Goal: Information Seeking & Learning: Learn about a topic

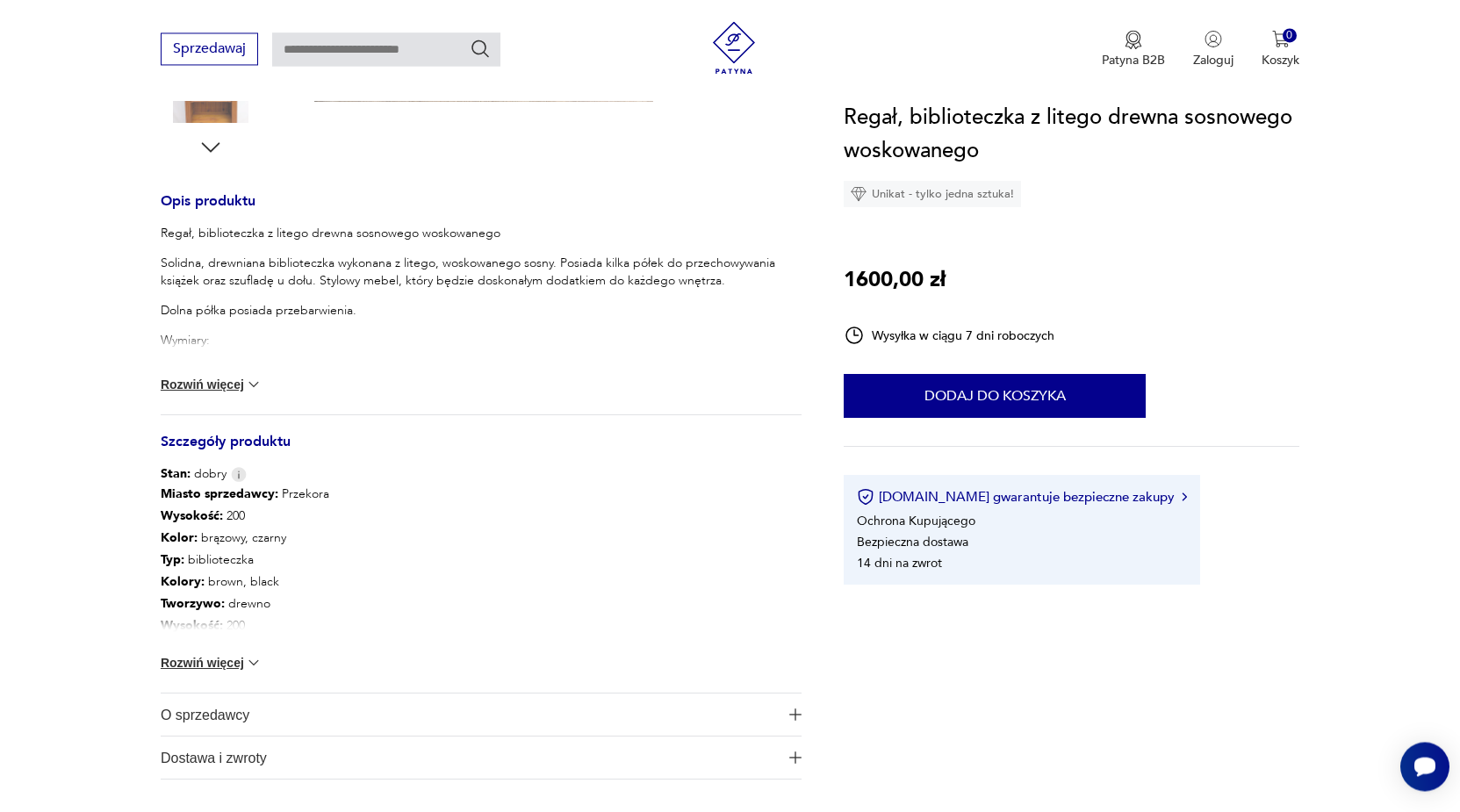
scroll to position [647, 0]
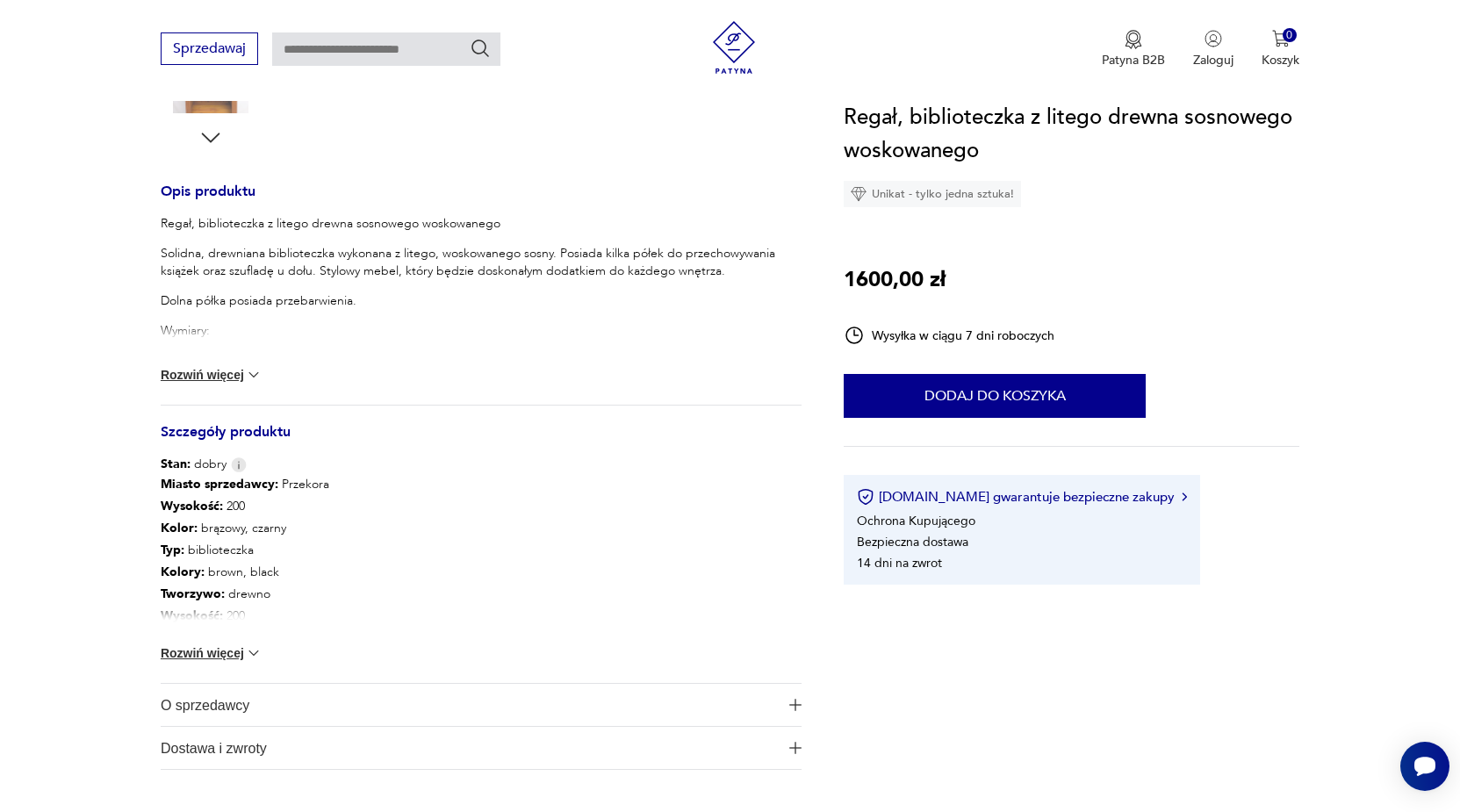
click at [255, 374] on img at bounding box center [254, 375] width 18 height 18
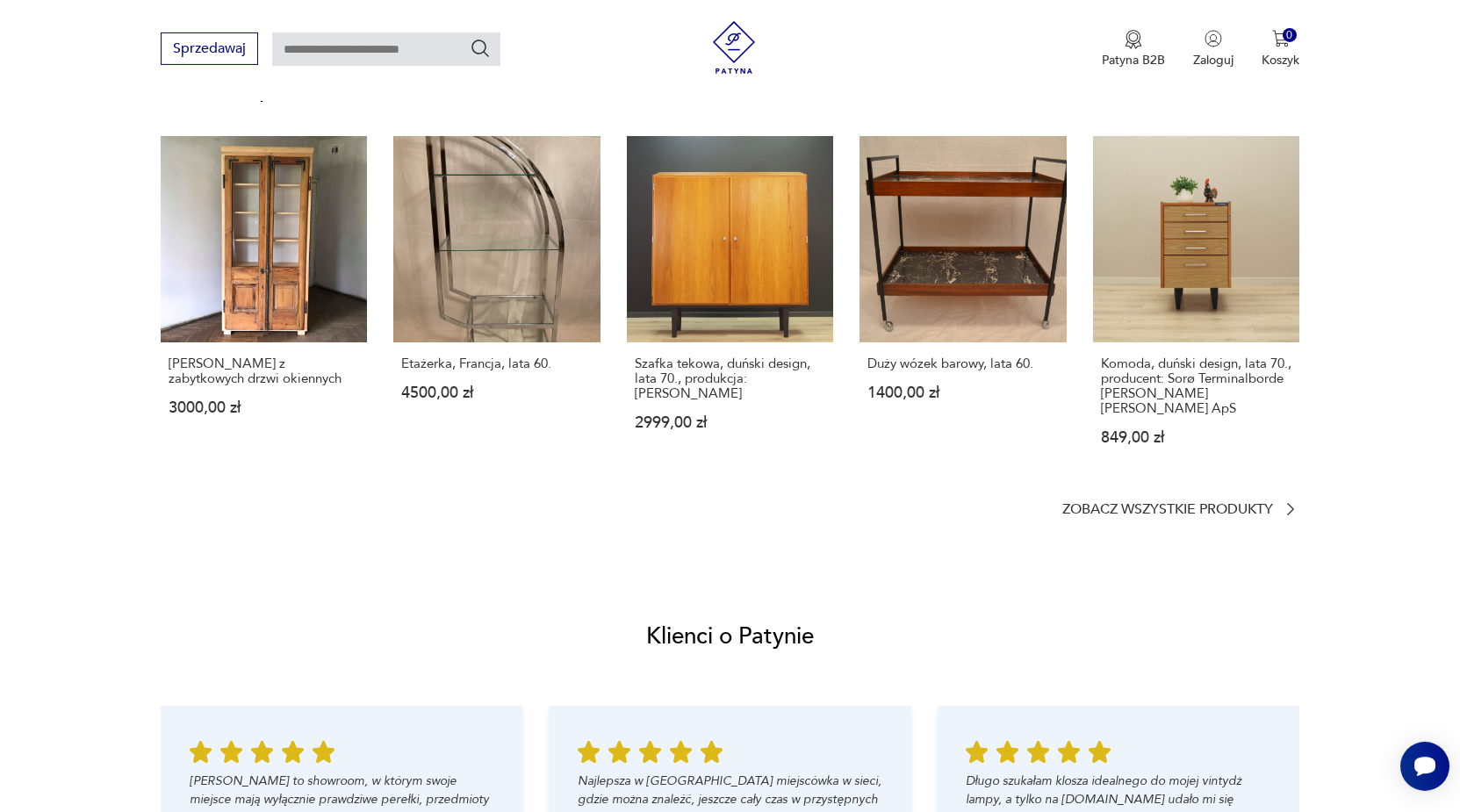
scroll to position [1721, 0]
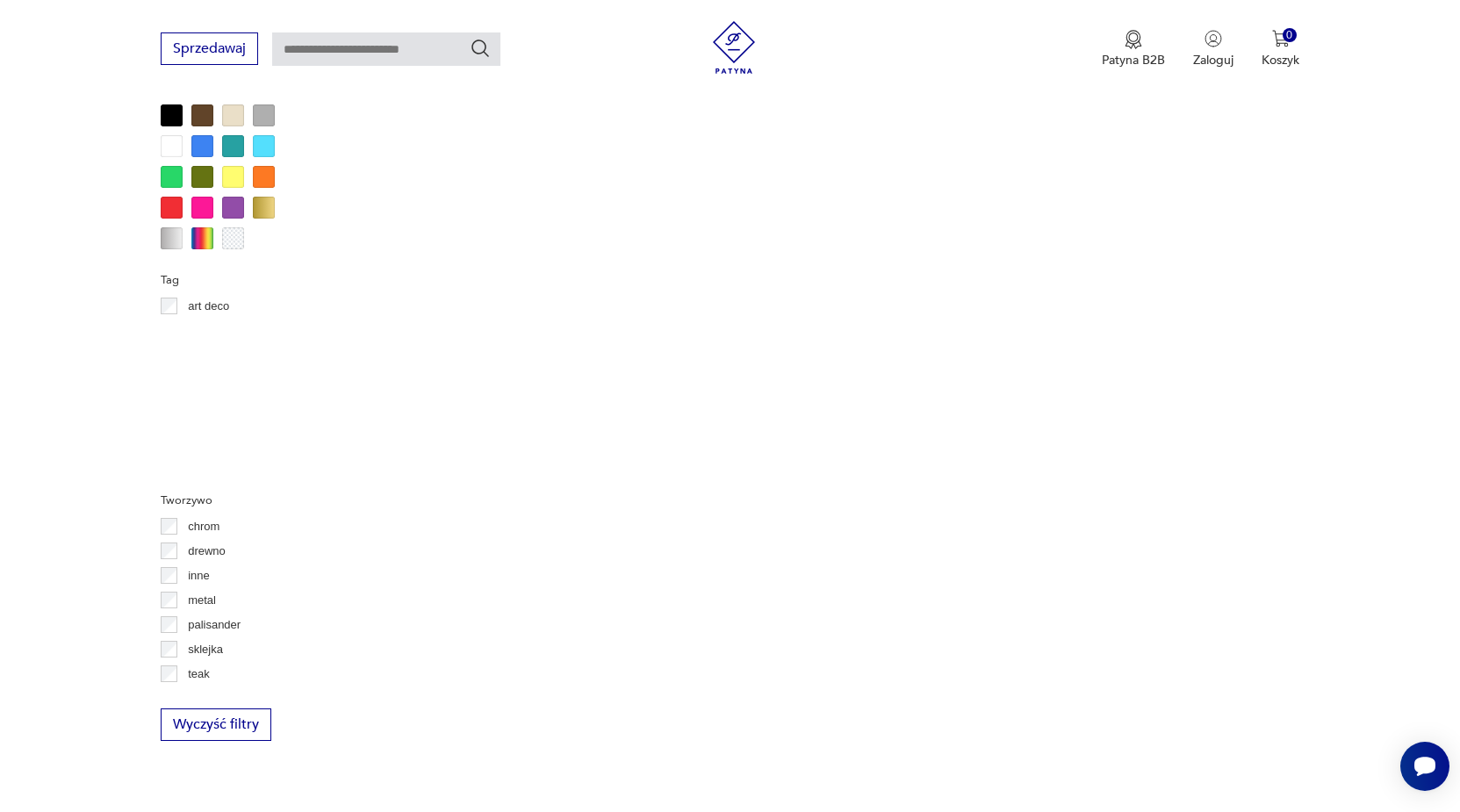
scroll to position [379, 0]
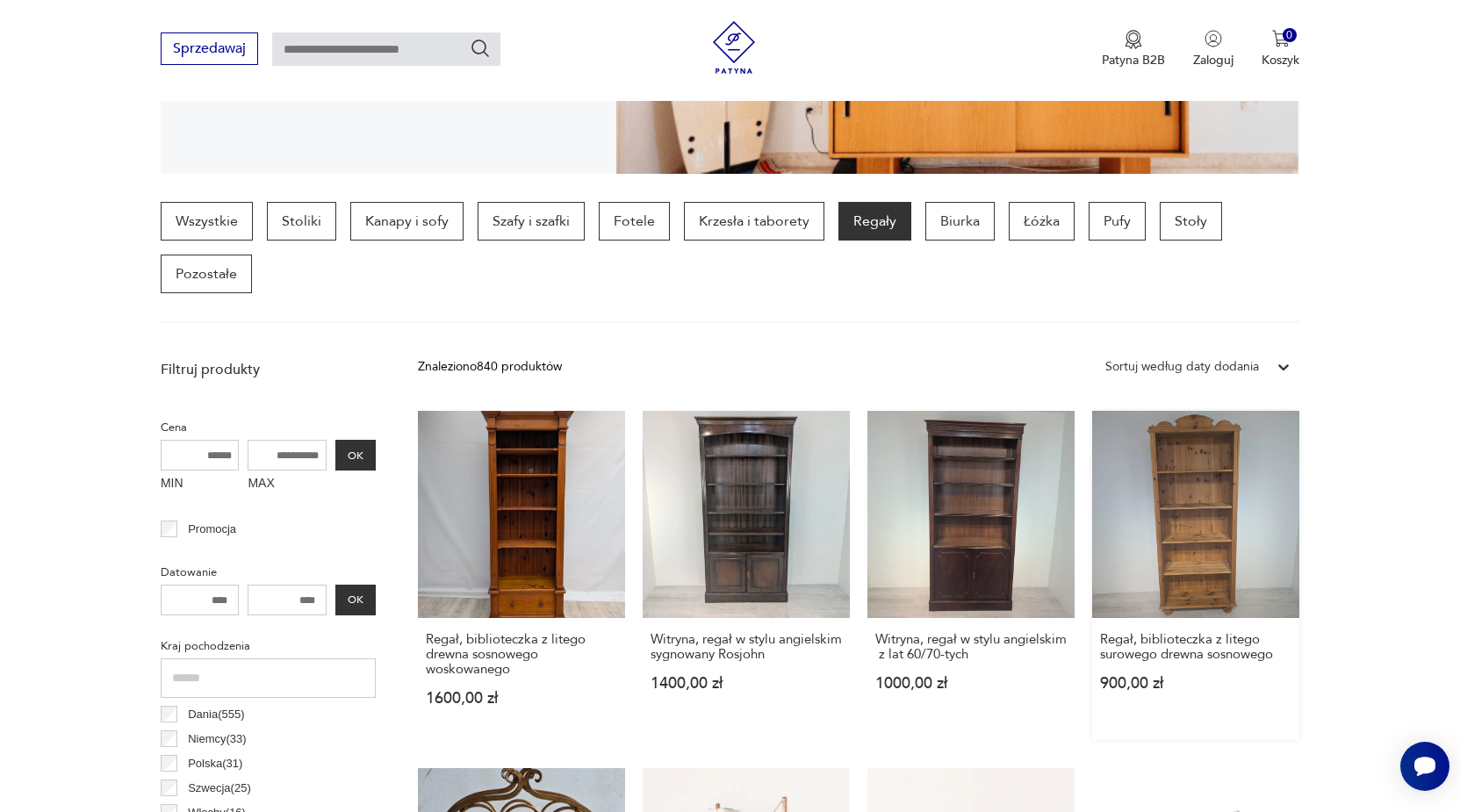
click at [1171, 502] on link "Regał, biblioteczka z litego surowego drewna sosnowego 900,00 zł" at bounding box center [1195, 575] width 207 height 329
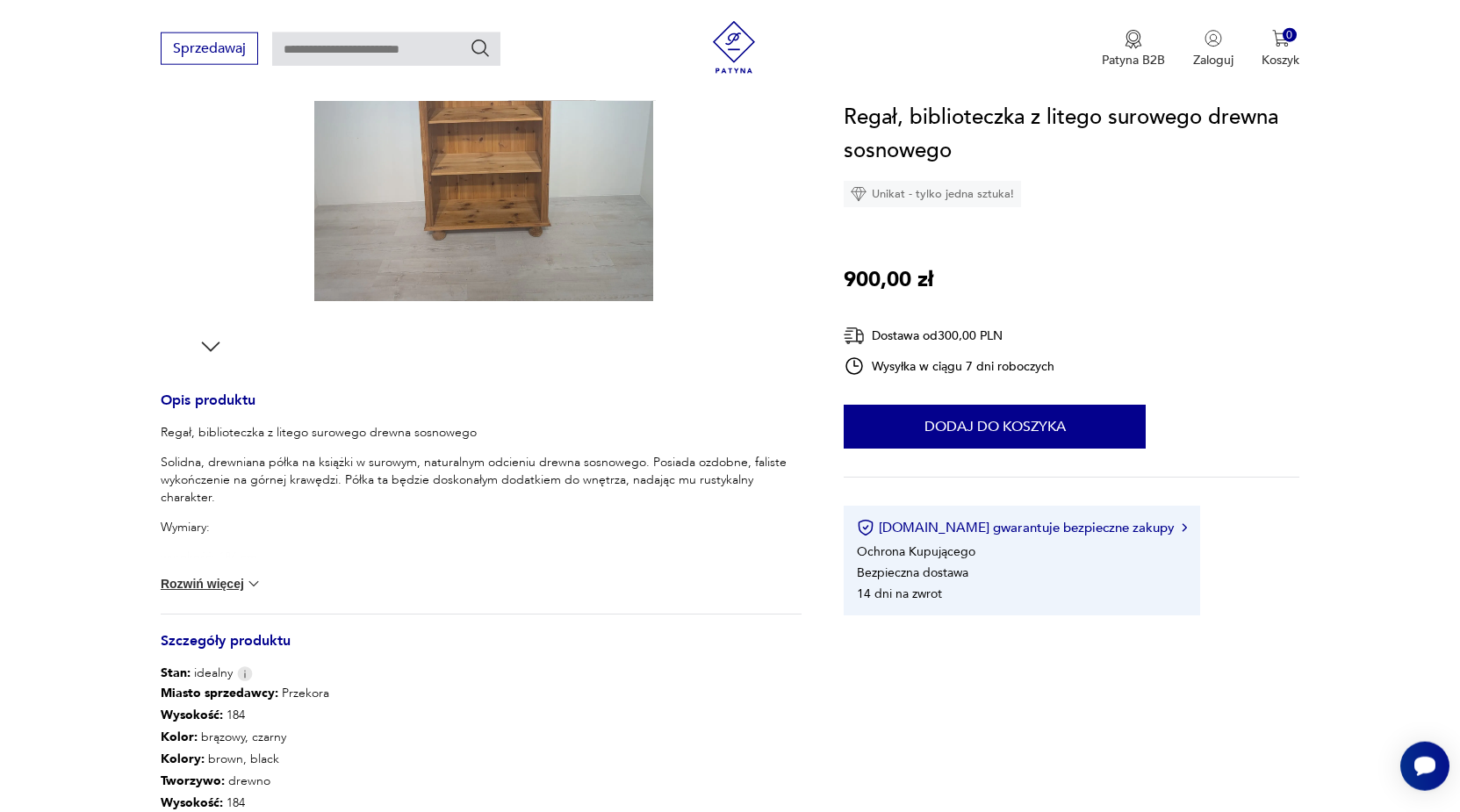
scroll to position [469, 0]
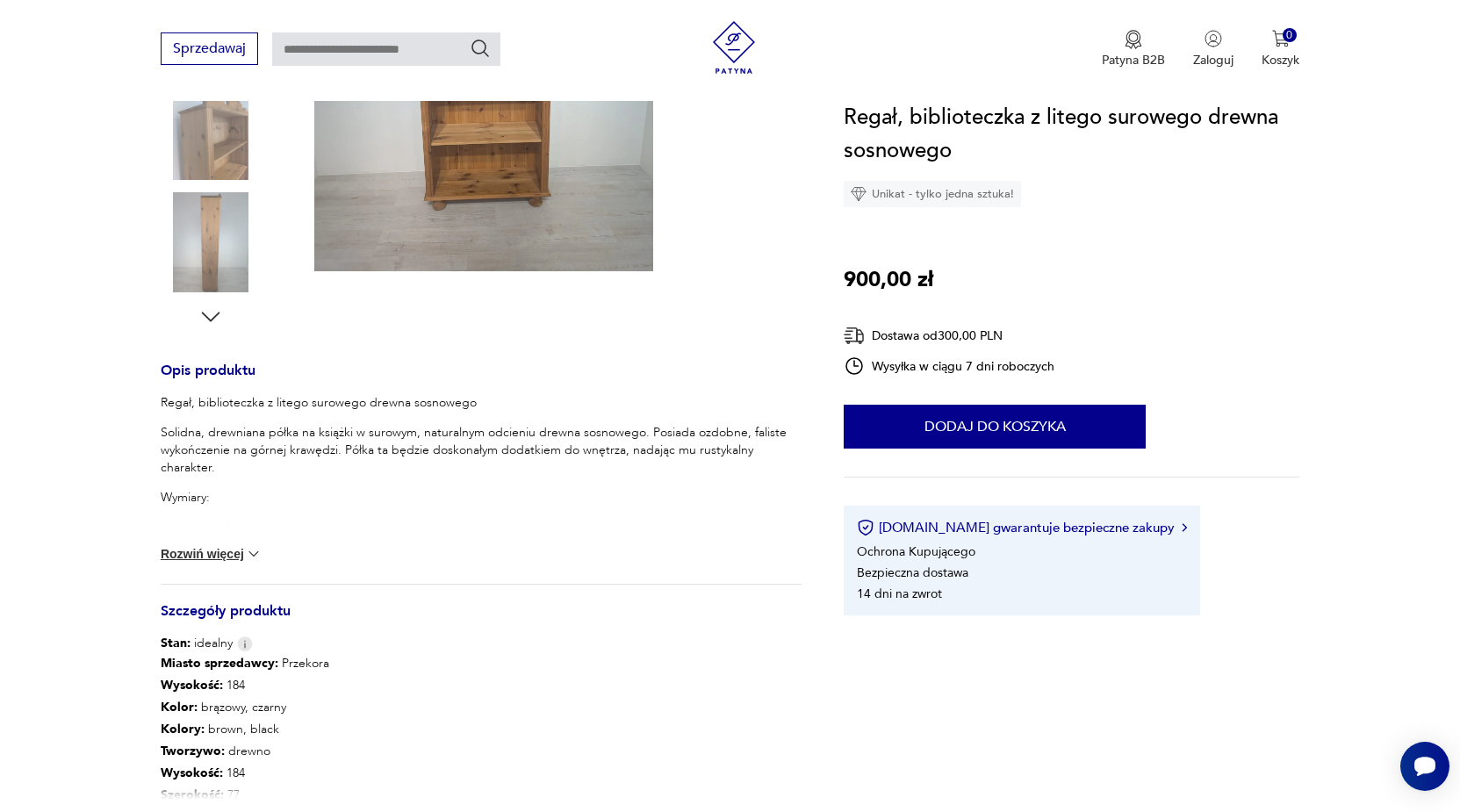
click at [255, 552] on img at bounding box center [254, 554] width 18 height 18
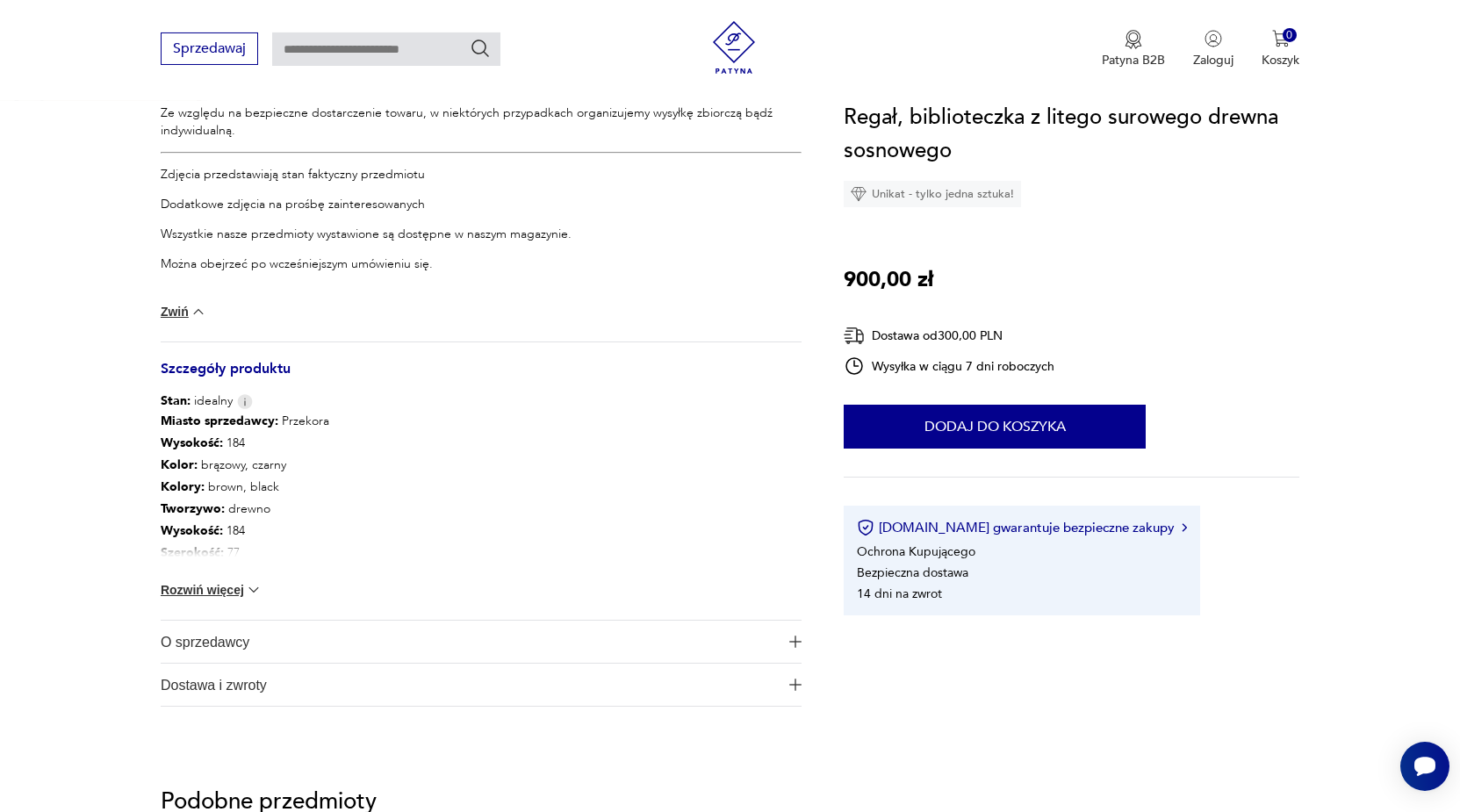
scroll to position [1006, 0]
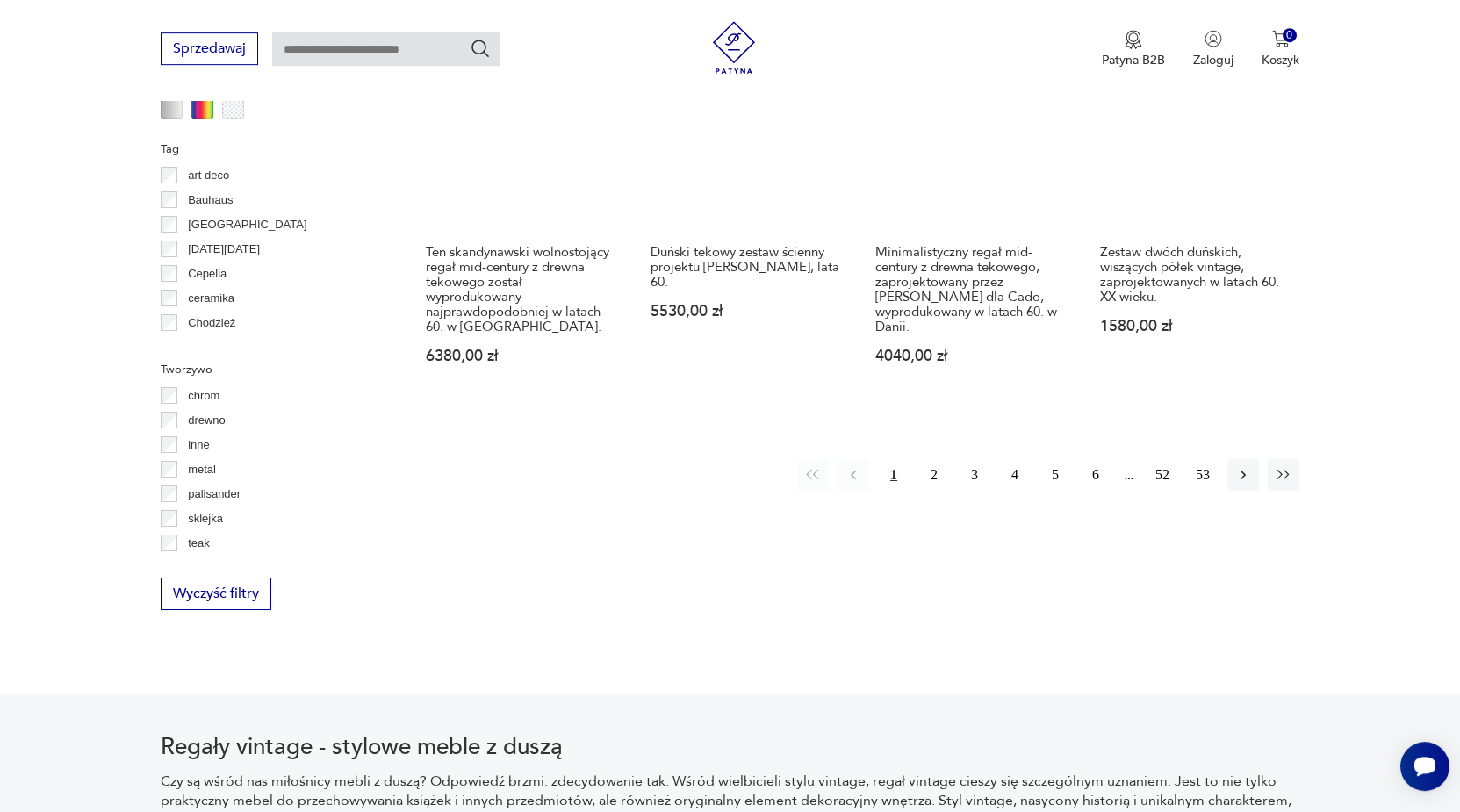
scroll to position [1964, 0]
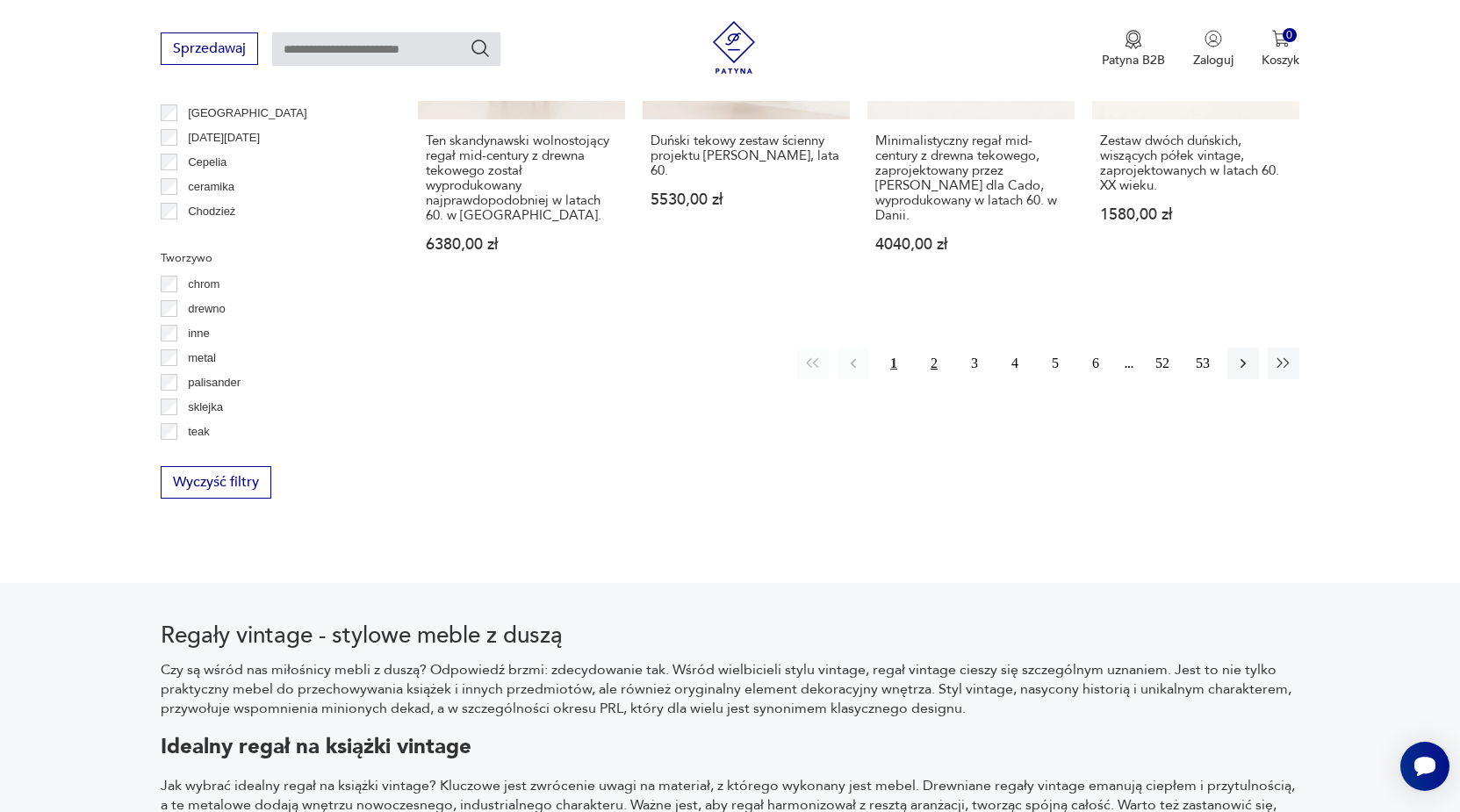
click at [932, 359] on button "2" at bounding box center [934, 364] width 32 height 32
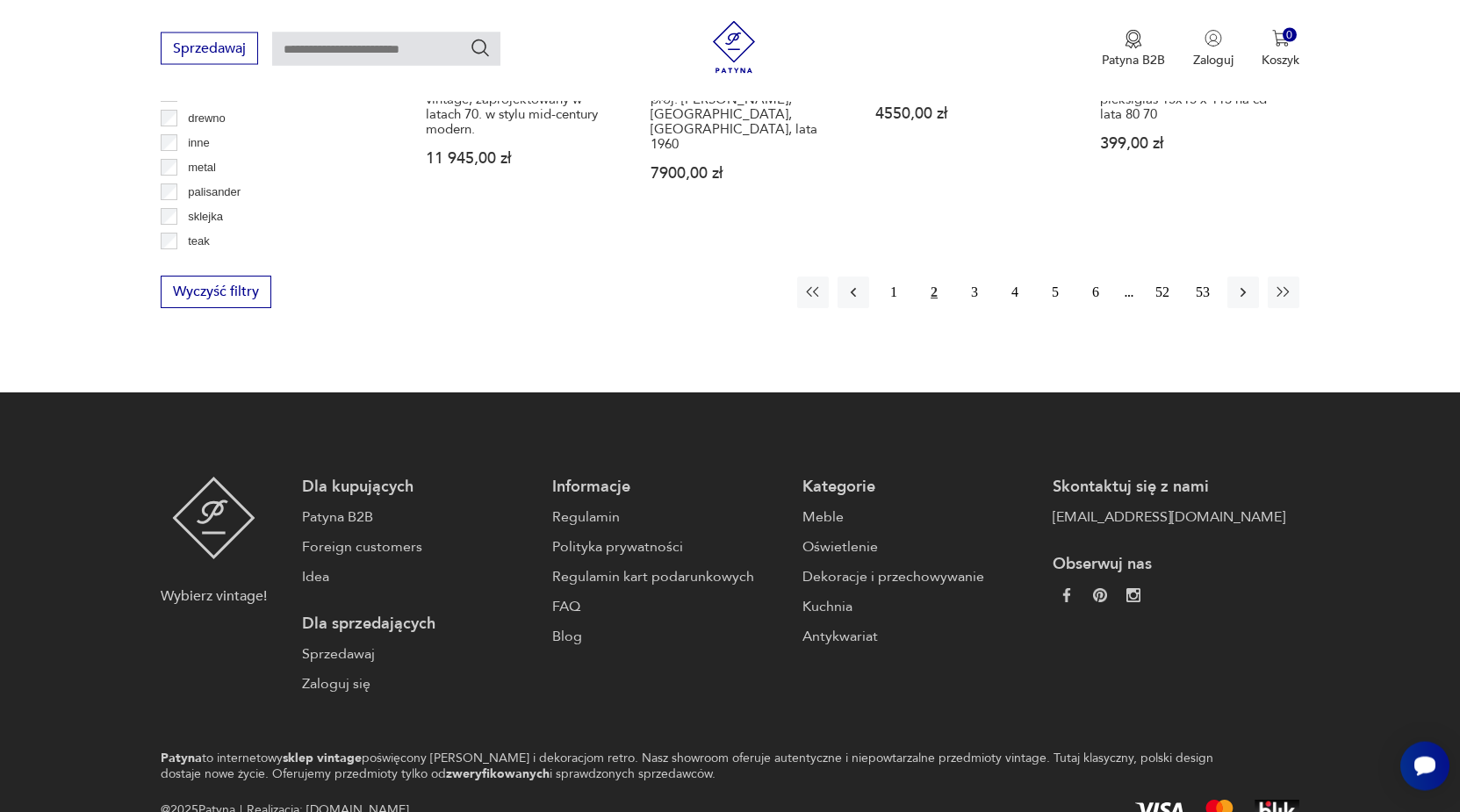
scroll to position [2166, 0]
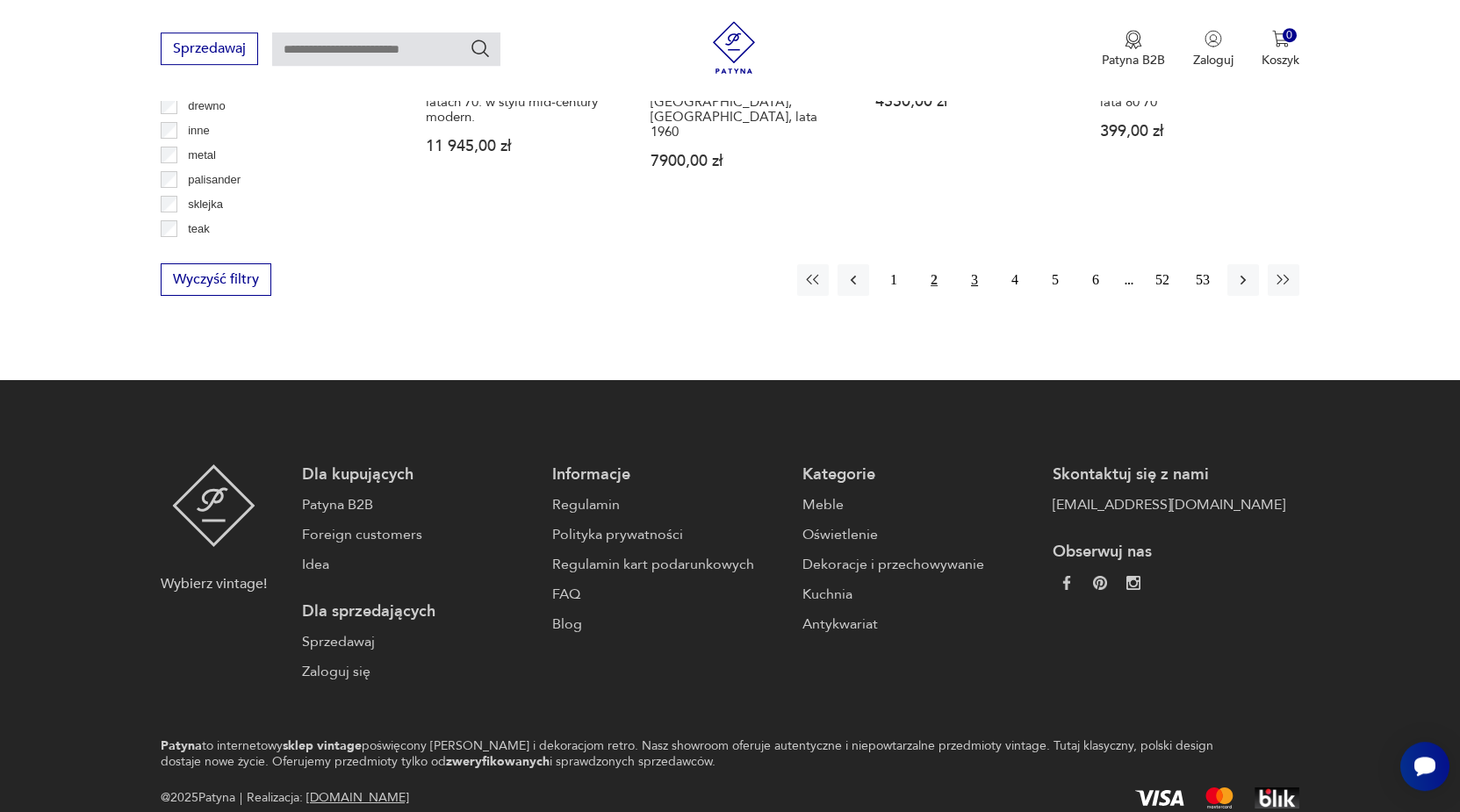
click at [975, 264] on button "3" at bounding box center [974, 280] width 32 height 32
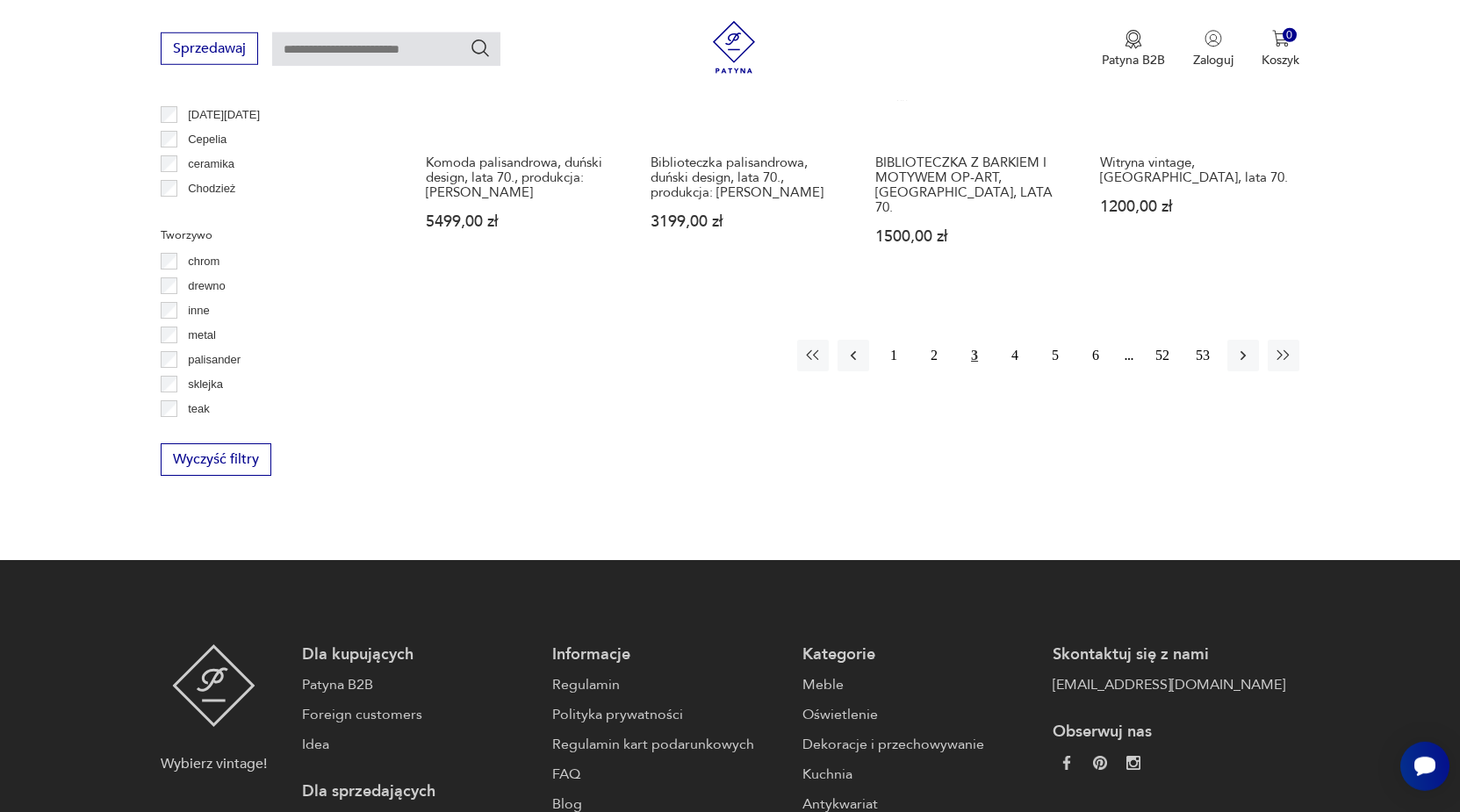
scroll to position [1988, 0]
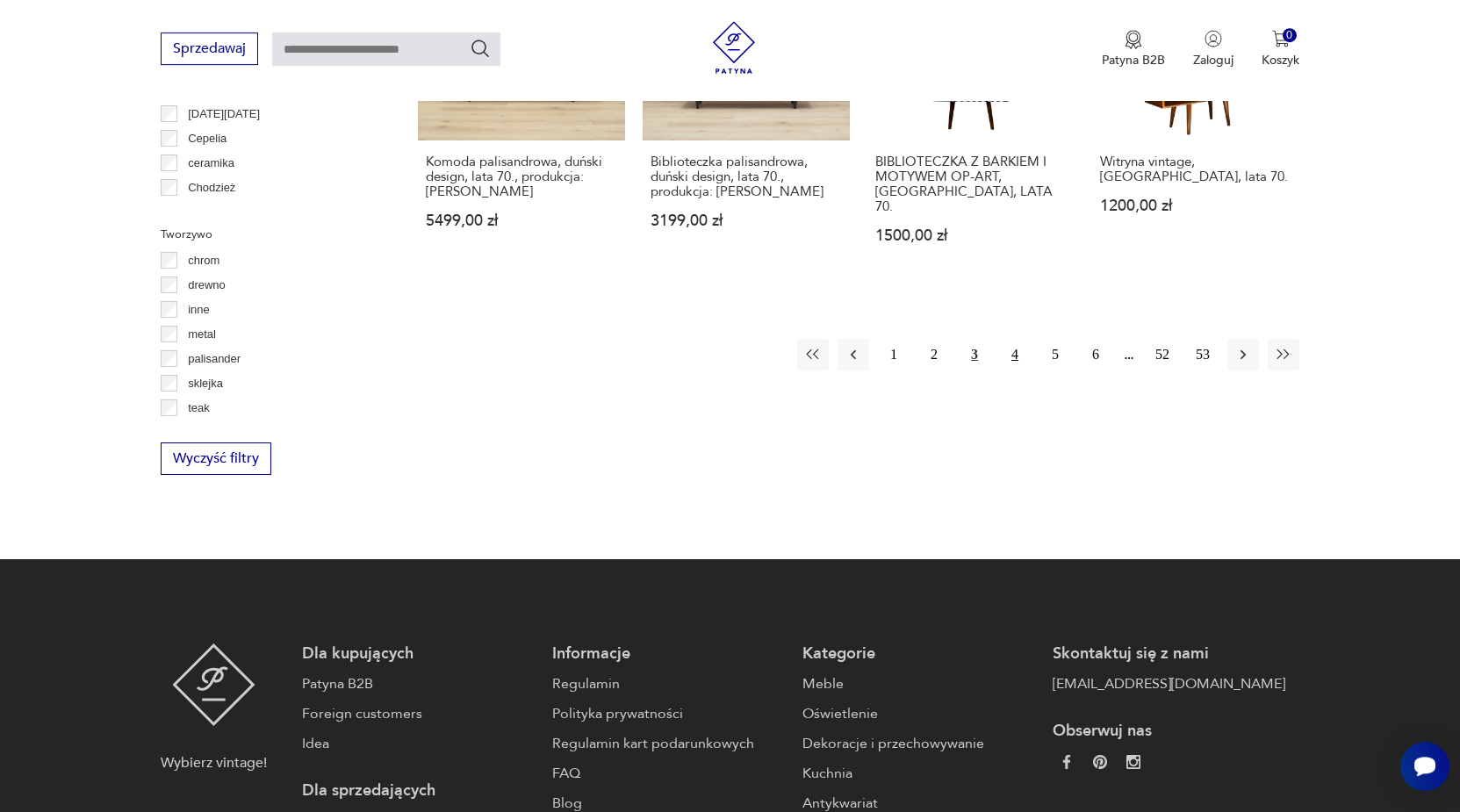
click at [1017, 339] on button "4" at bounding box center [1015, 355] width 32 height 32
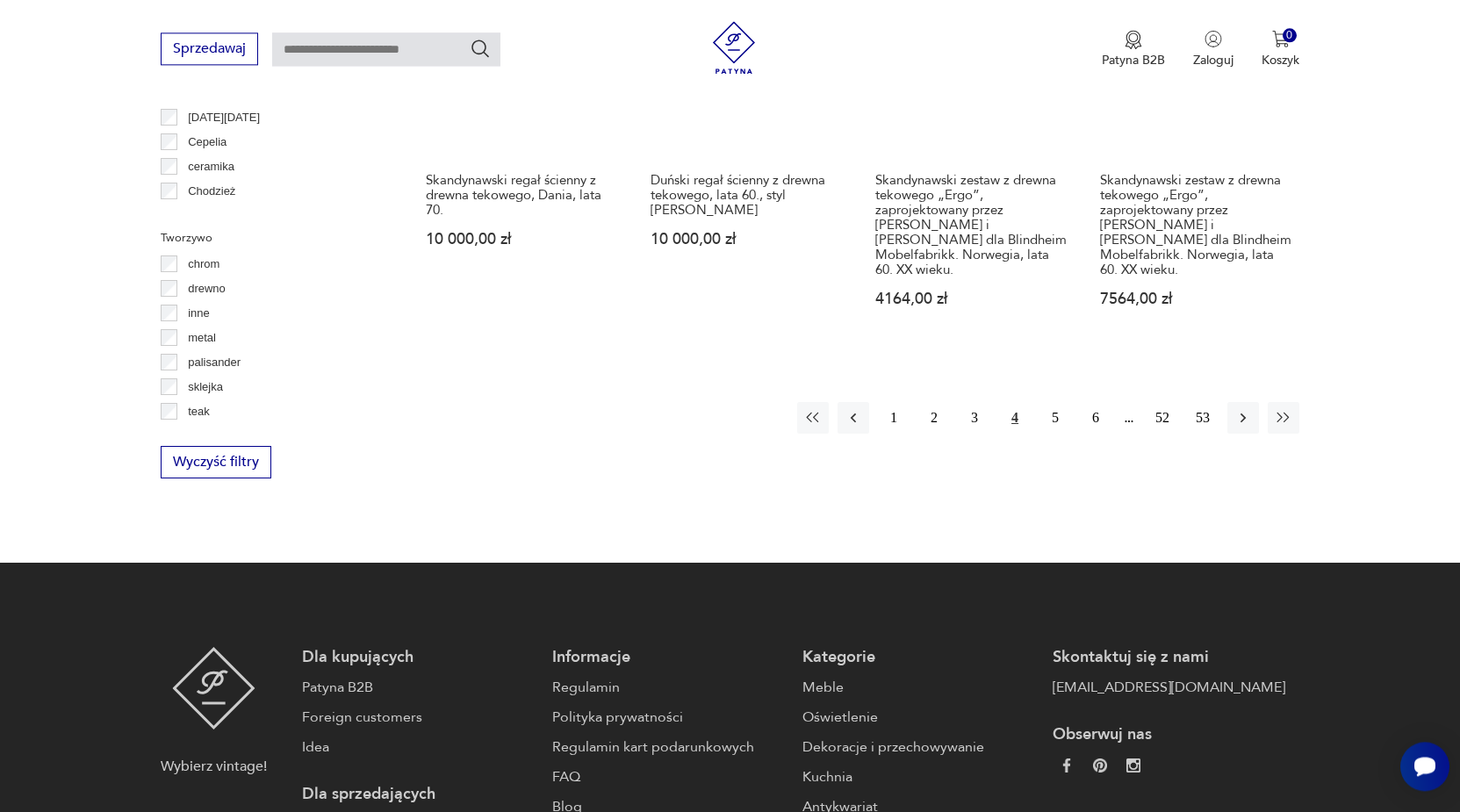
scroll to position [1988, 0]
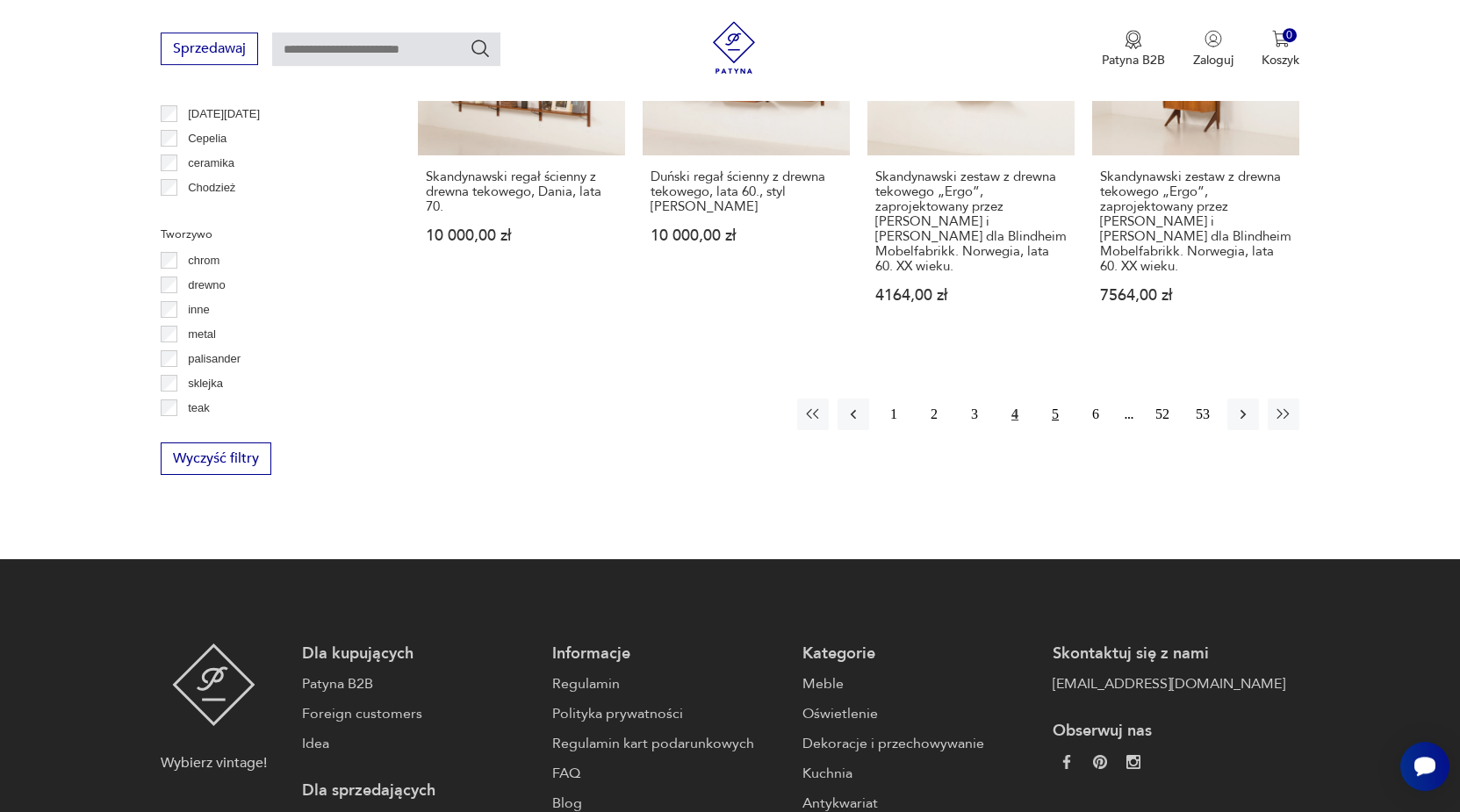
click at [1057, 398] on button "5" at bounding box center [1056, 414] width 32 height 32
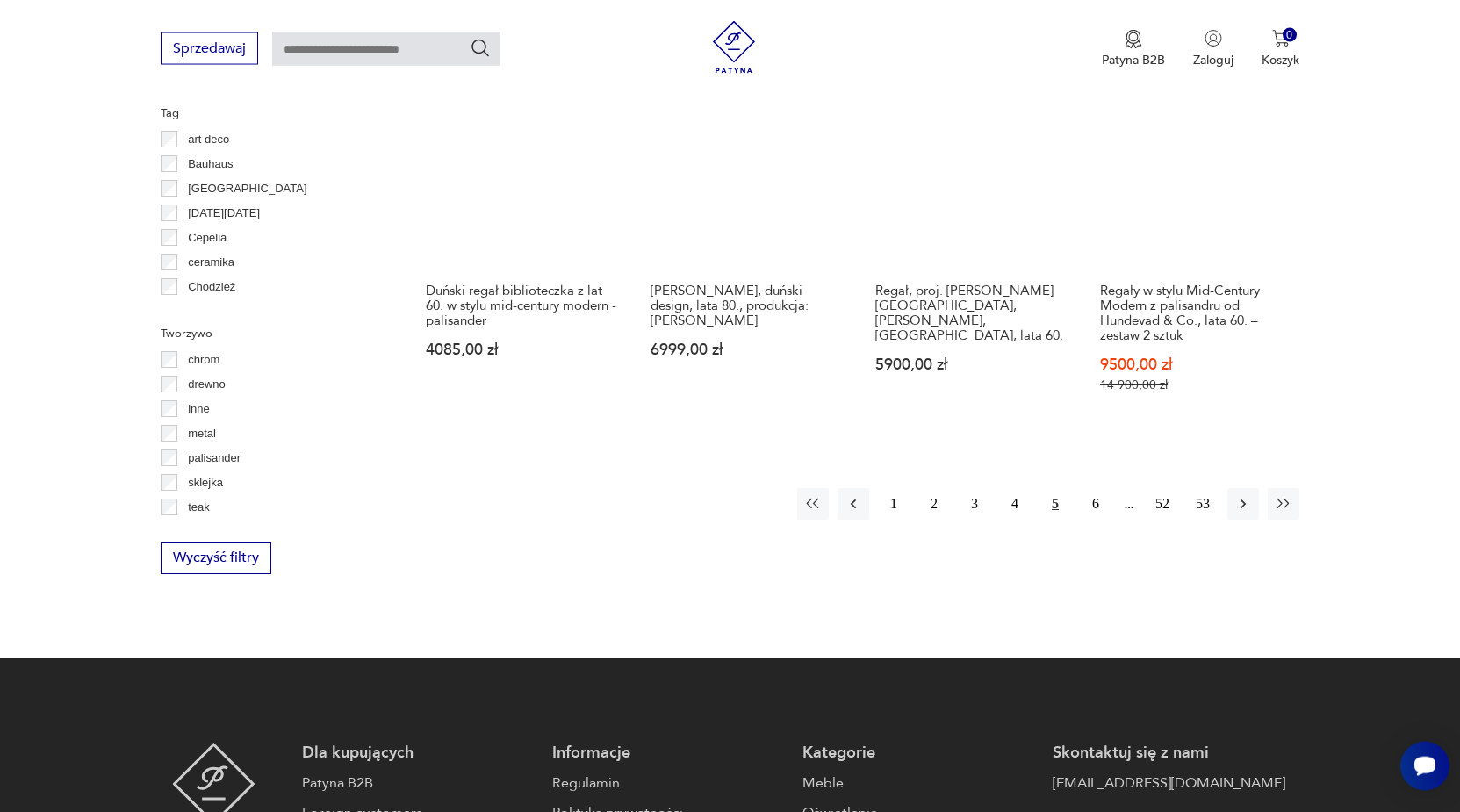
scroll to position [1898, 0]
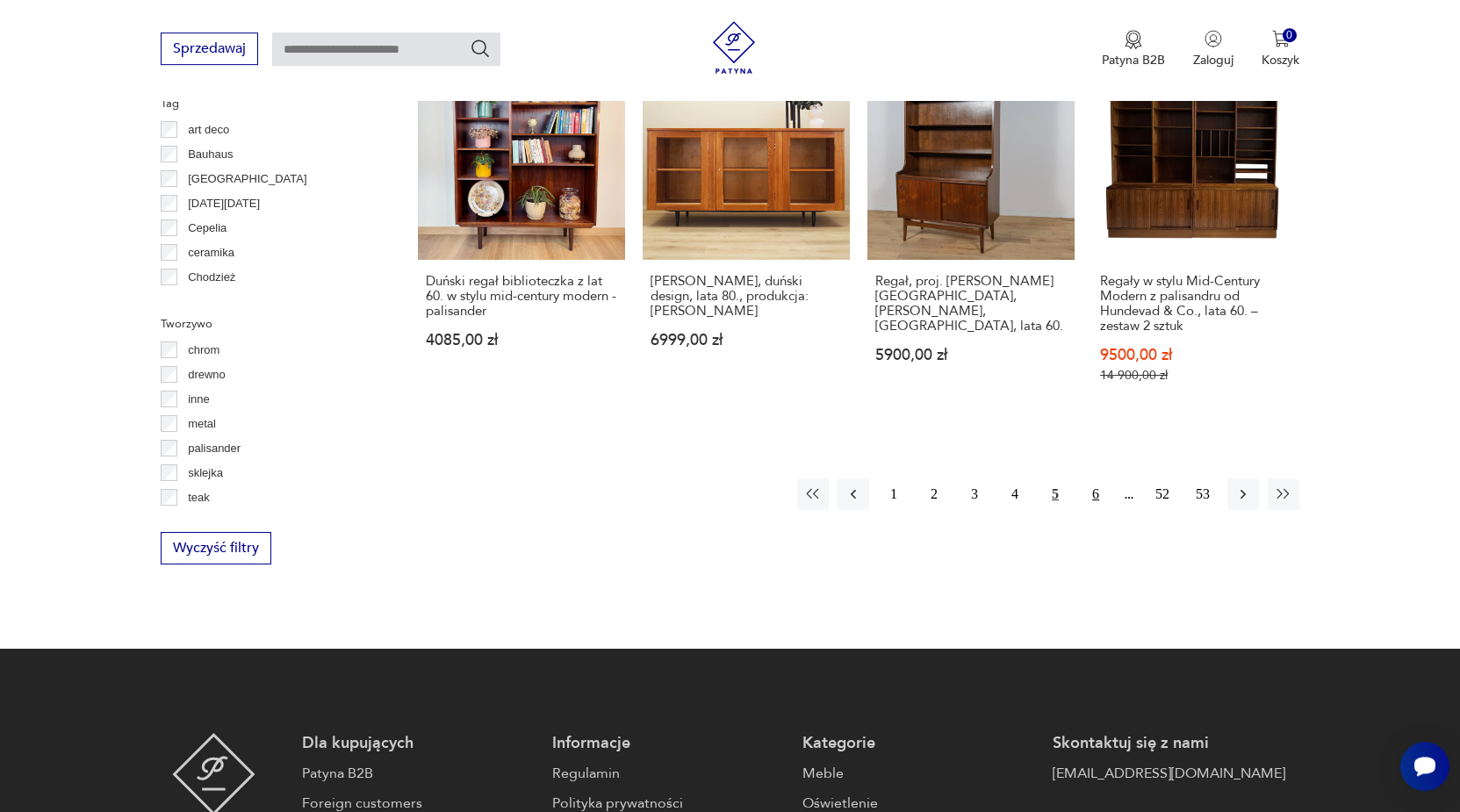
click at [1092, 490] on button "6" at bounding box center [1095, 494] width 32 height 32
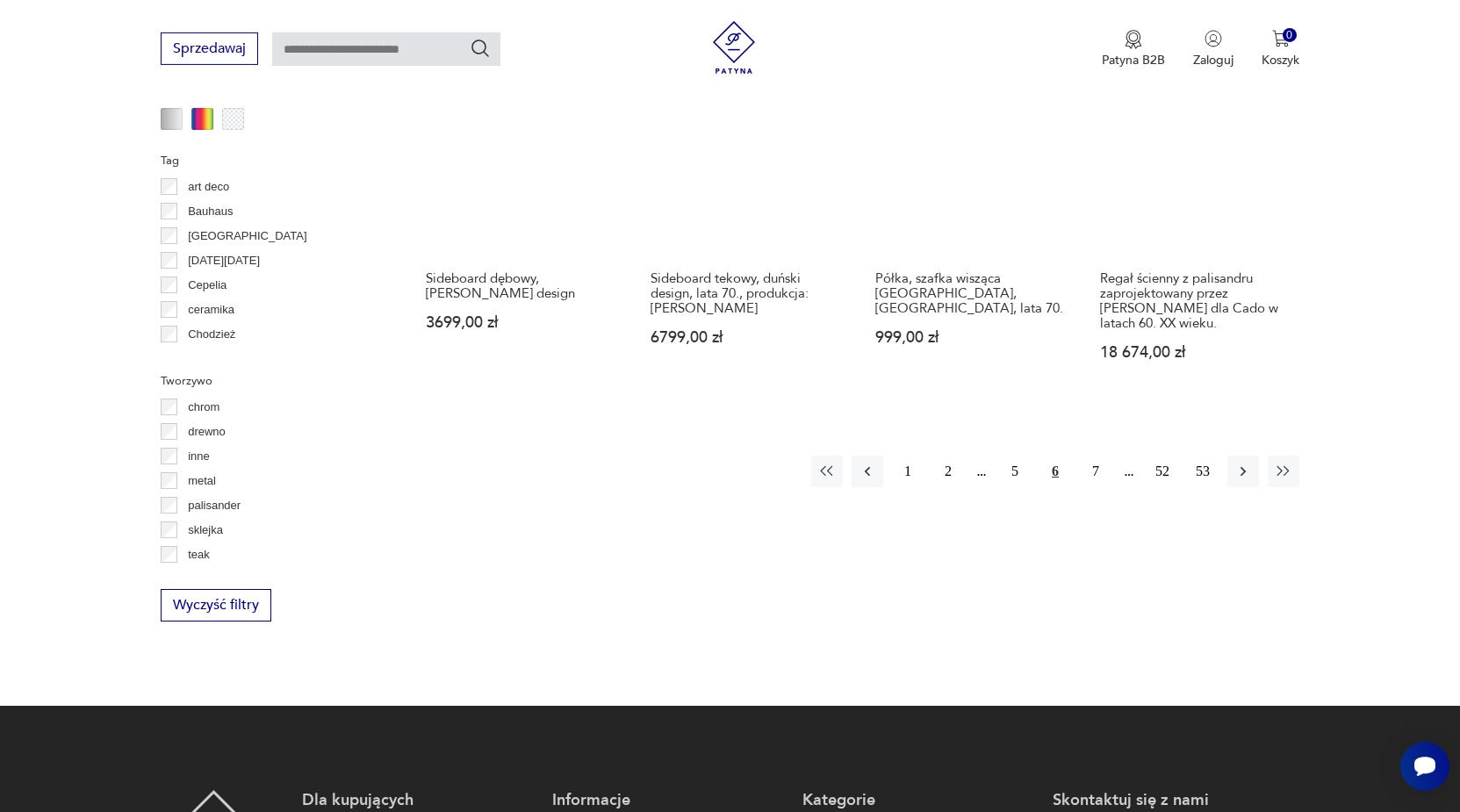
scroll to position [1898, 0]
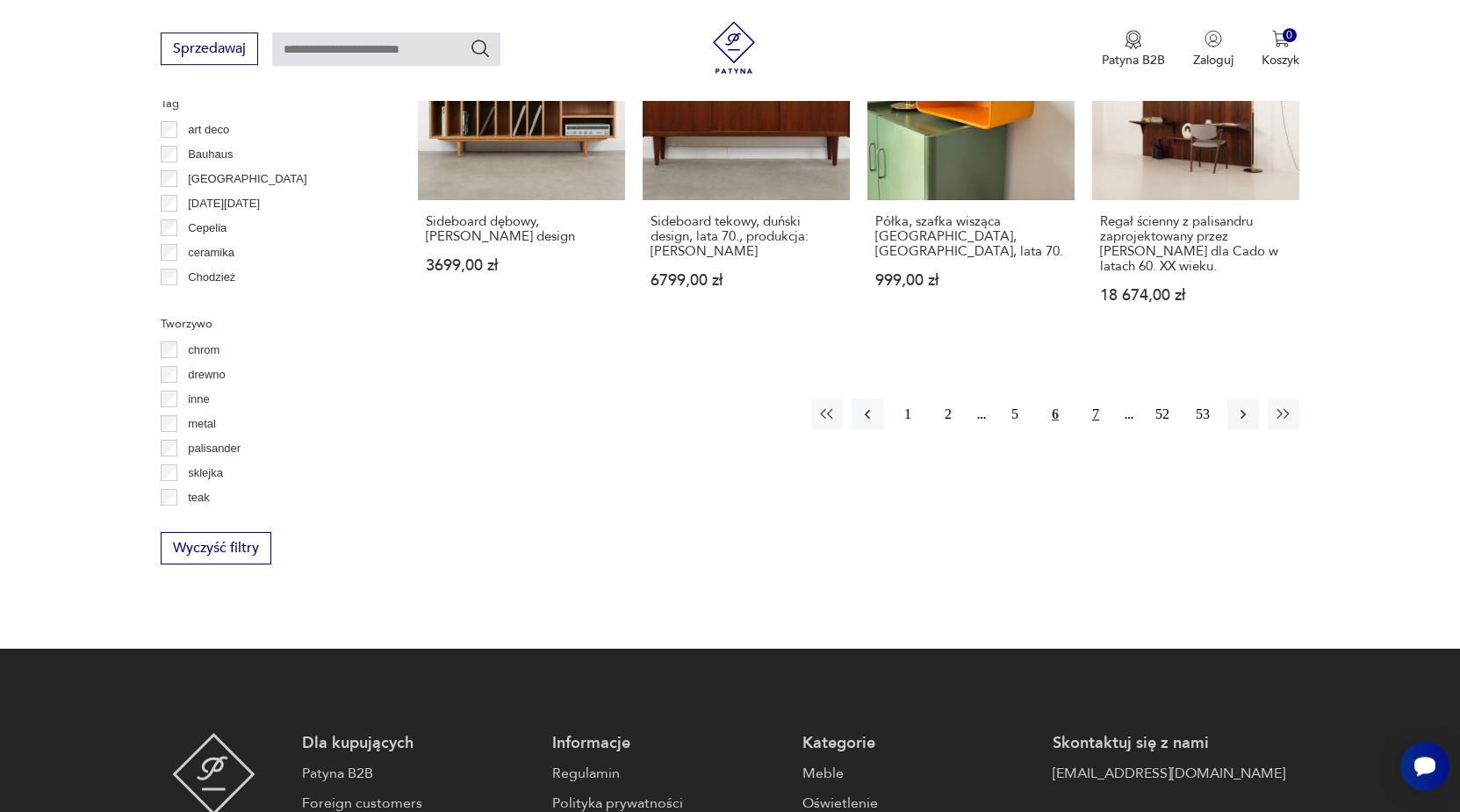
click at [1096, 398] on button "7" at bounding box center [1095, 414] width 32 height 32
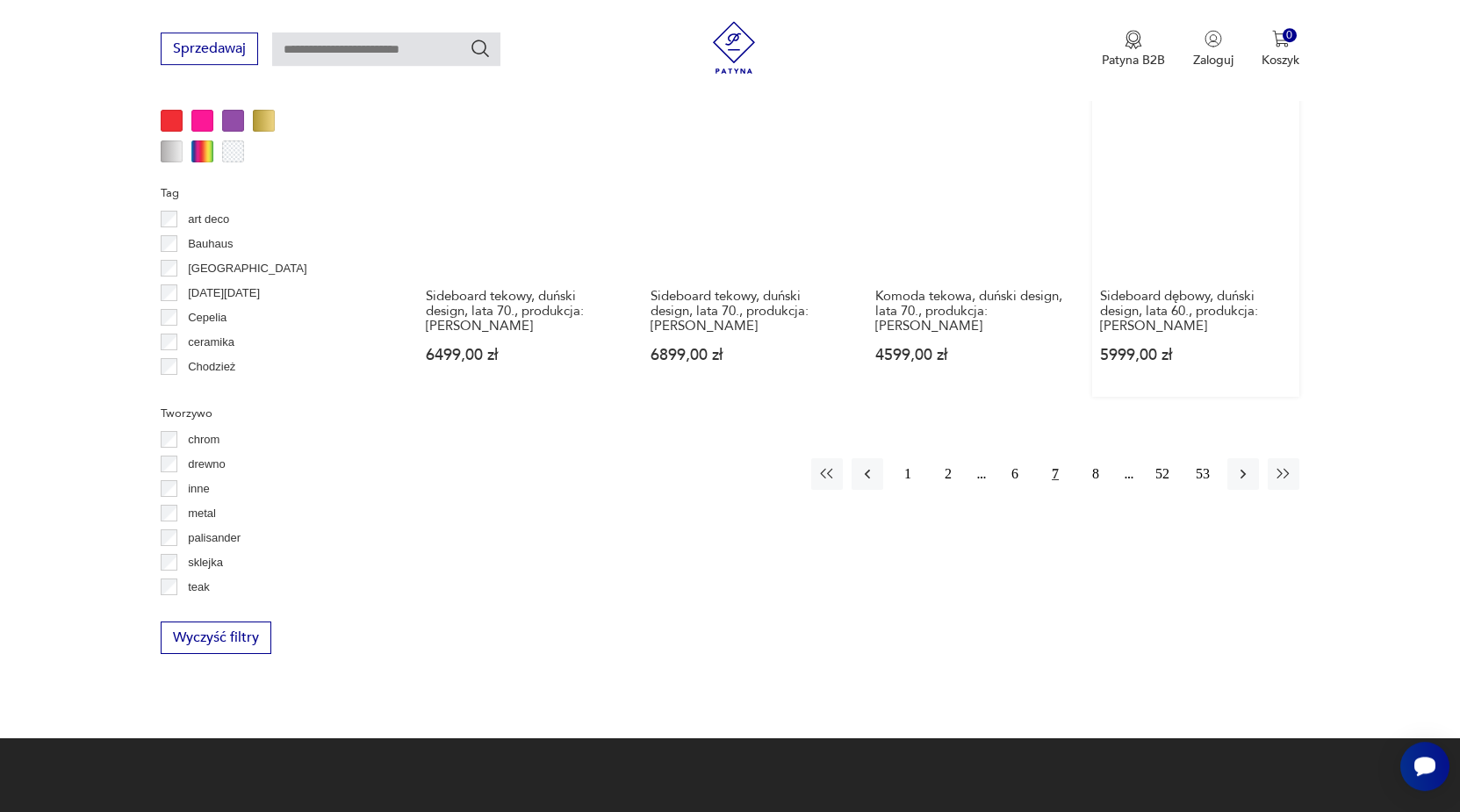
scroll to position [1719, 0]
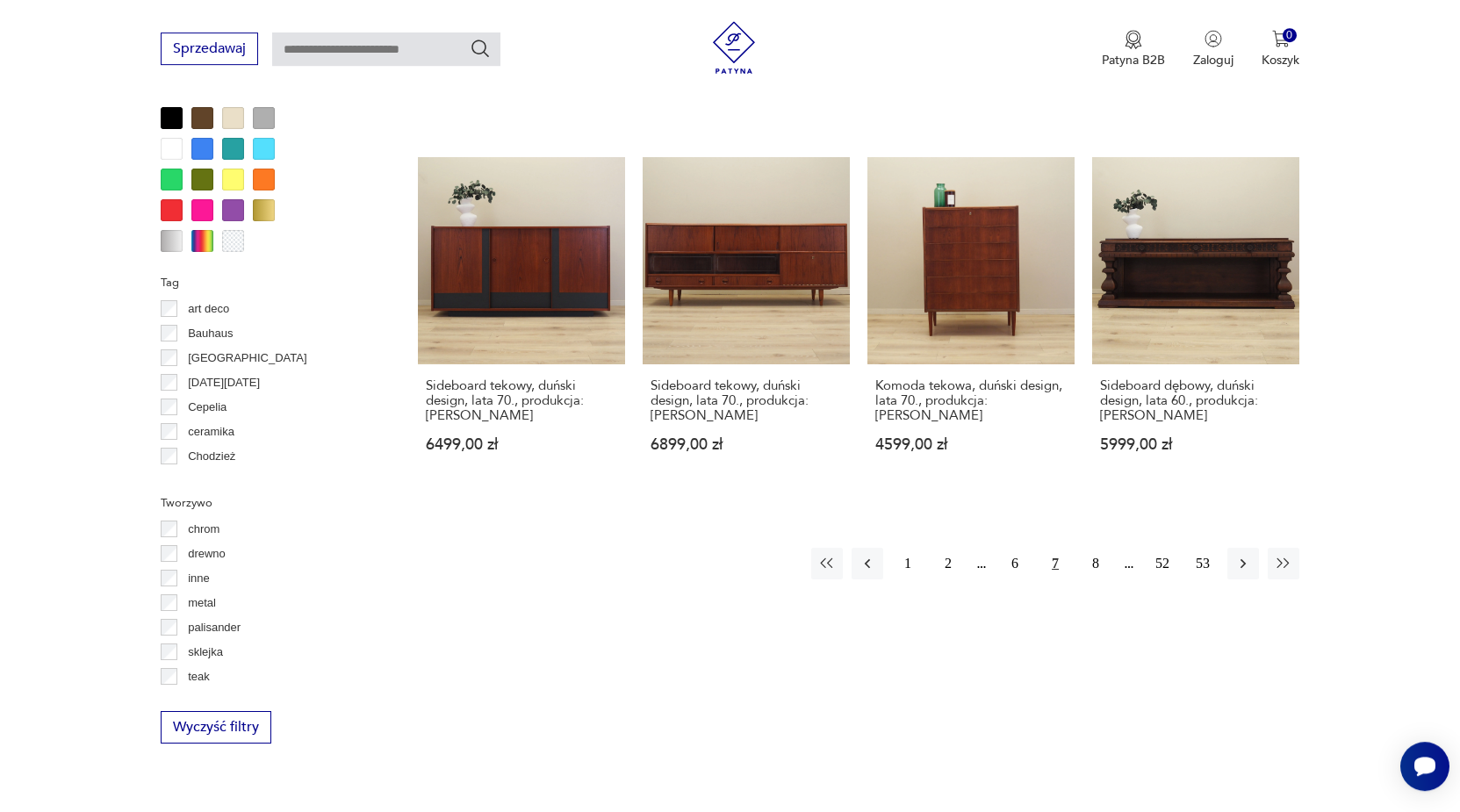
click at [1052, 568] on button "7" at bounding box center [1056, 563] width 32 height 32
click at [1054, 564] on button "7" at bounding box center [1056, 563] width 32 height 32
click at [1091, 564] on button "8" at bounding box center [1095, 563] width 32 height 32
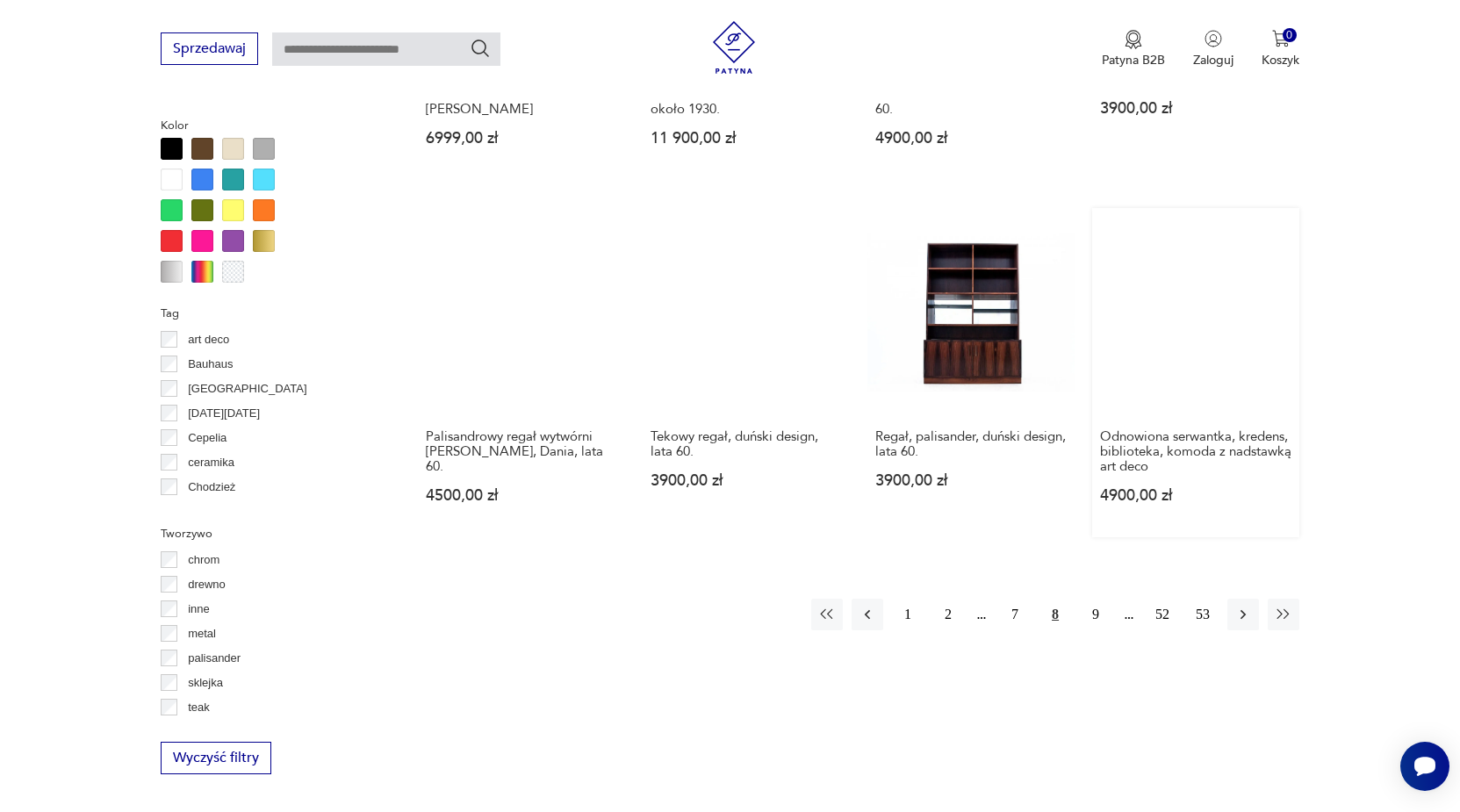
scroll to position [1898, 0]
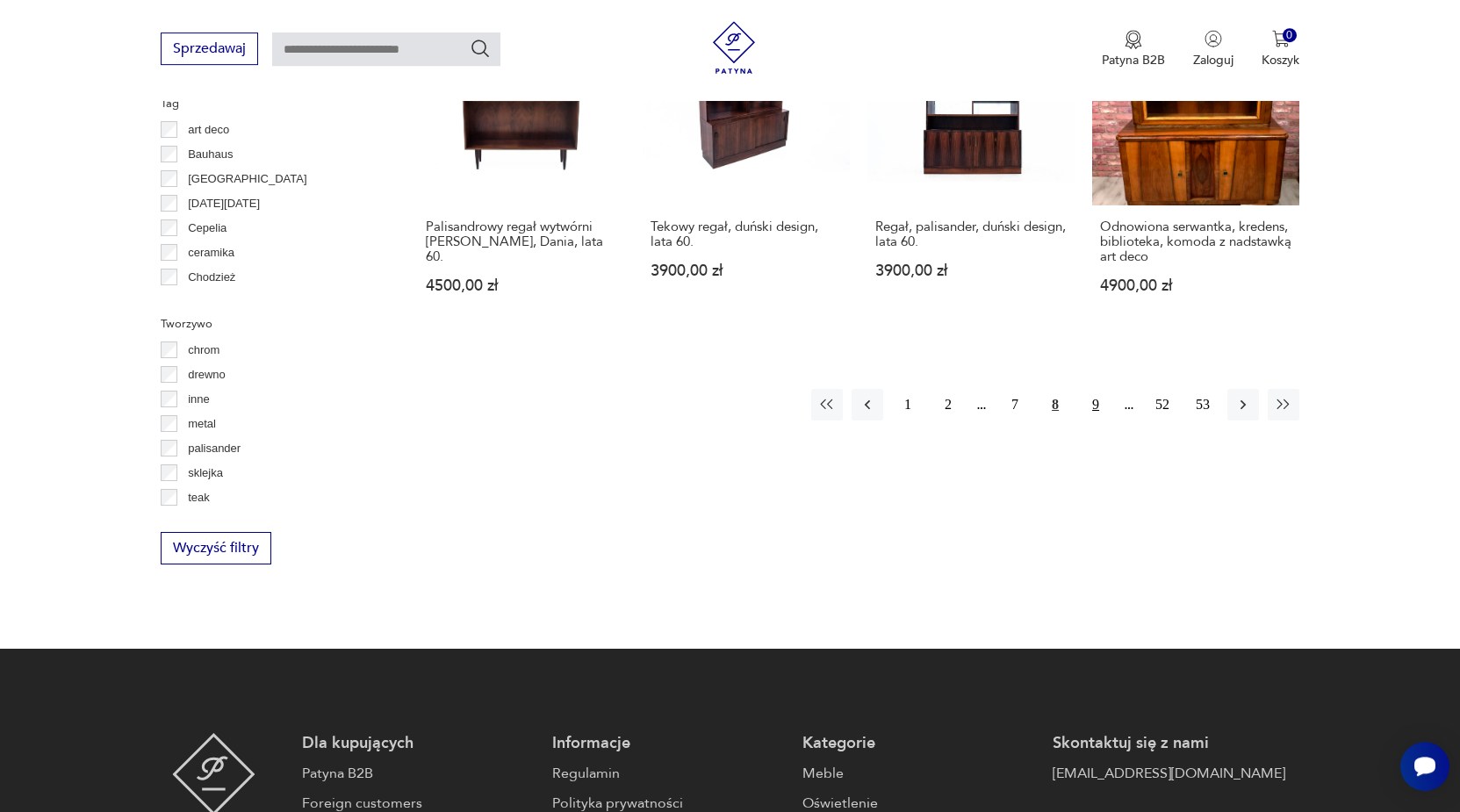
click at [1096, 398] on button "9" at bounding box center [1095, 404] width 32 height 32
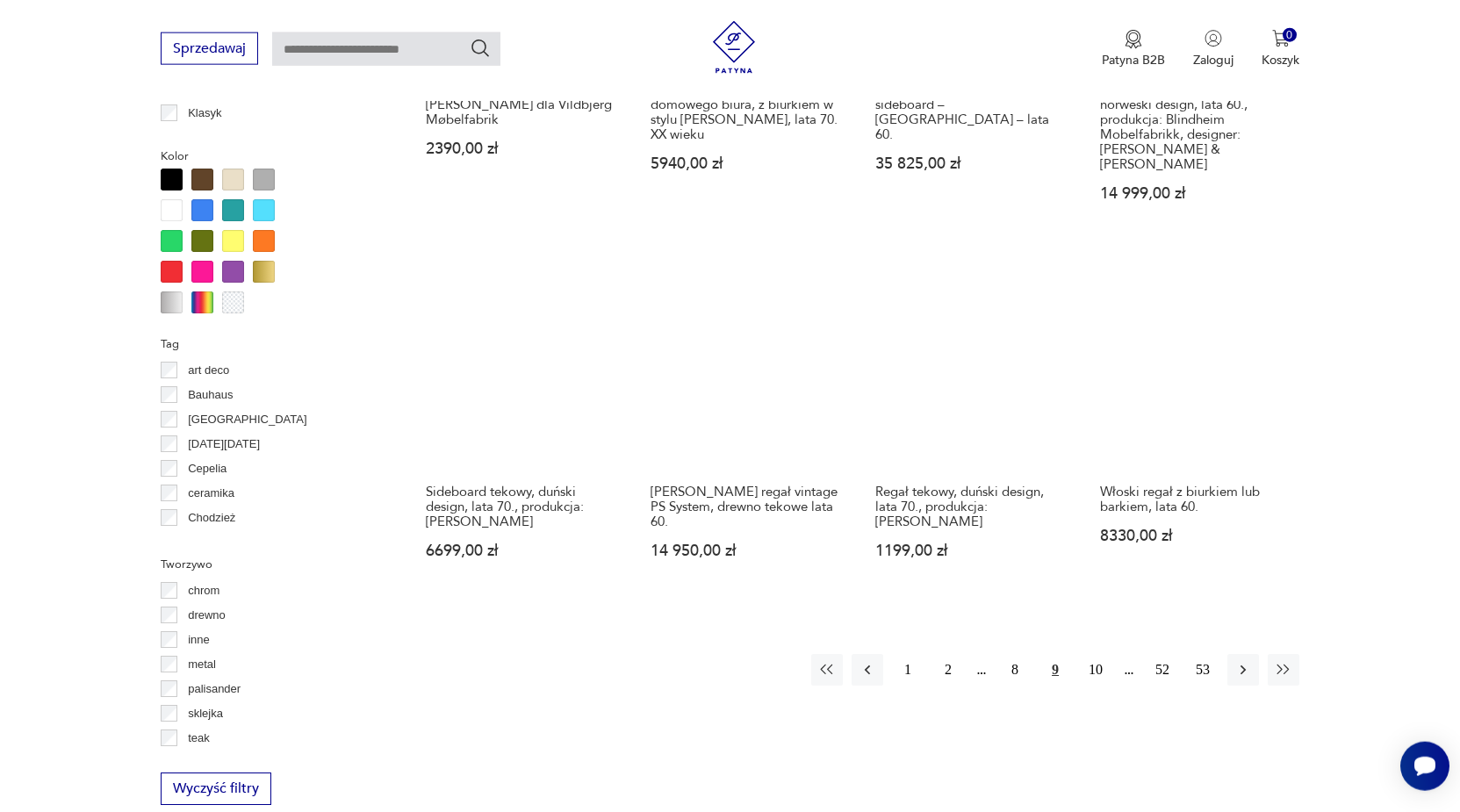
scroll to position [1809, 0]
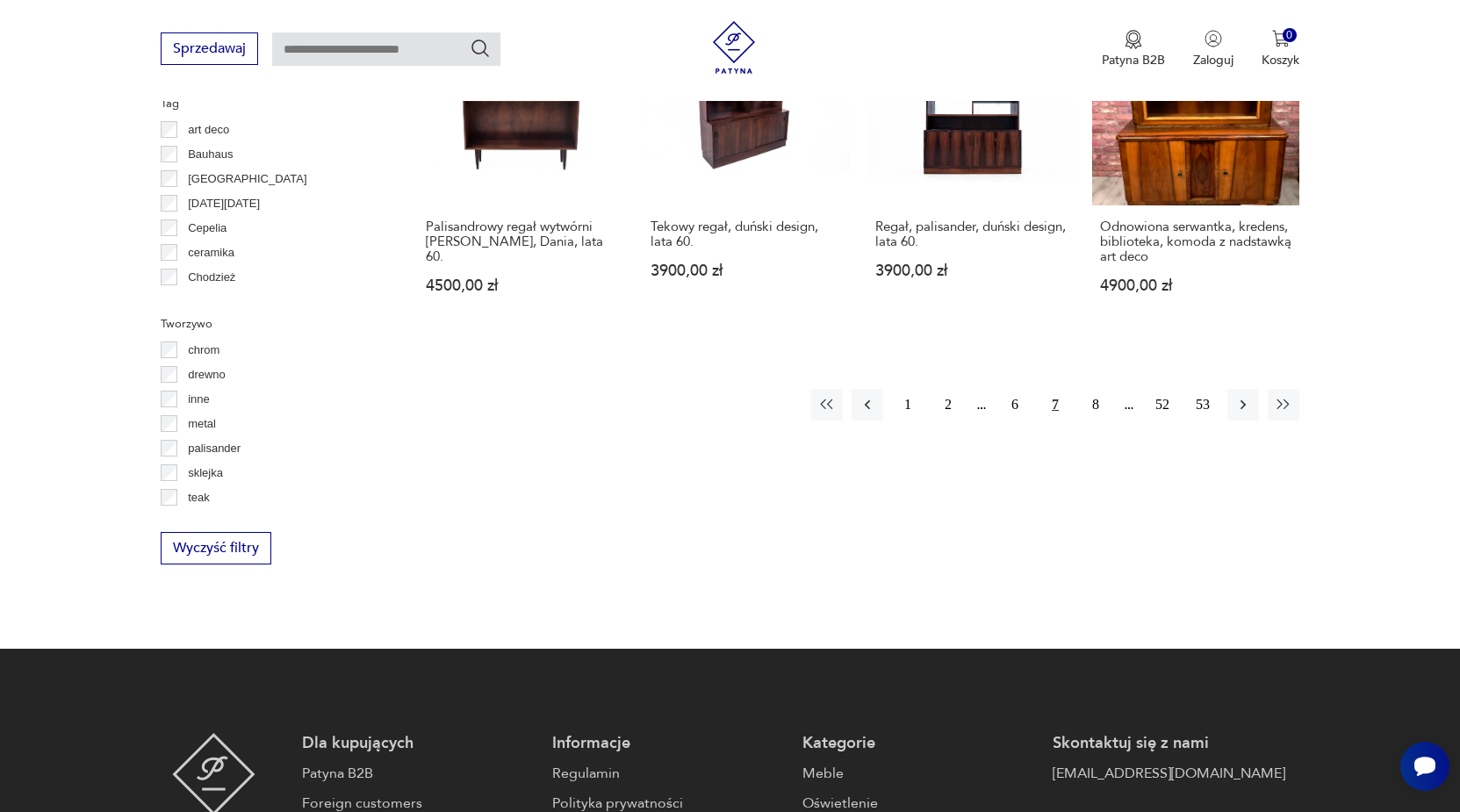
scroll to position [1719, 0]
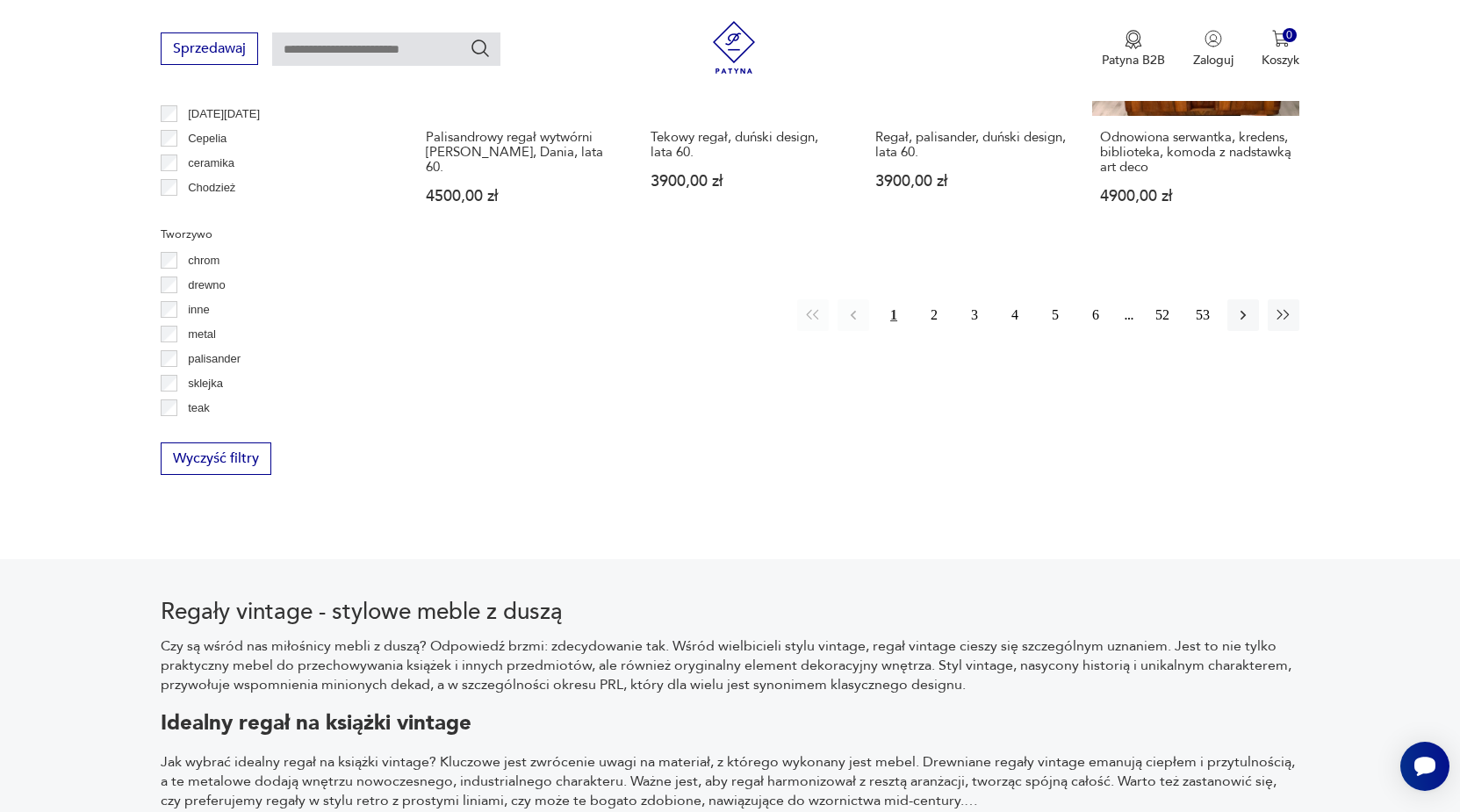
scroll to position [42, 0]
